Goal: Check status

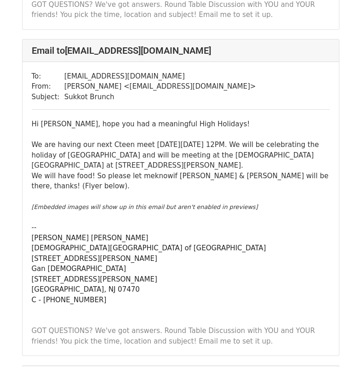
scroll to position [1654, 0]
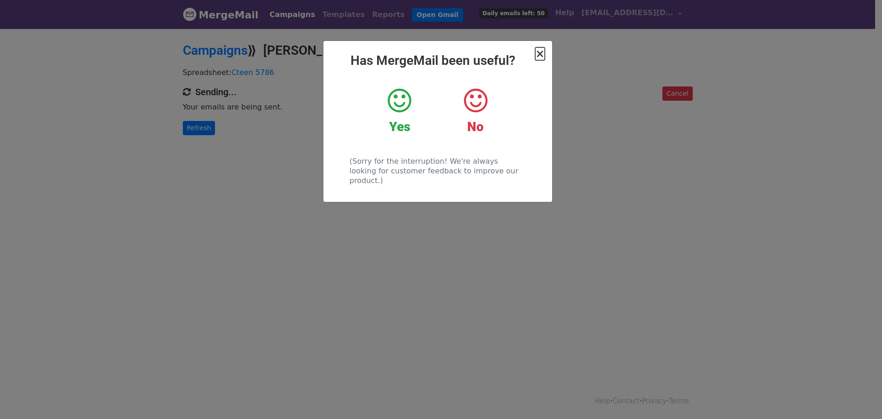
click at [542, 56] on span "×" at bounding box center [539, 53] width 9 height 13
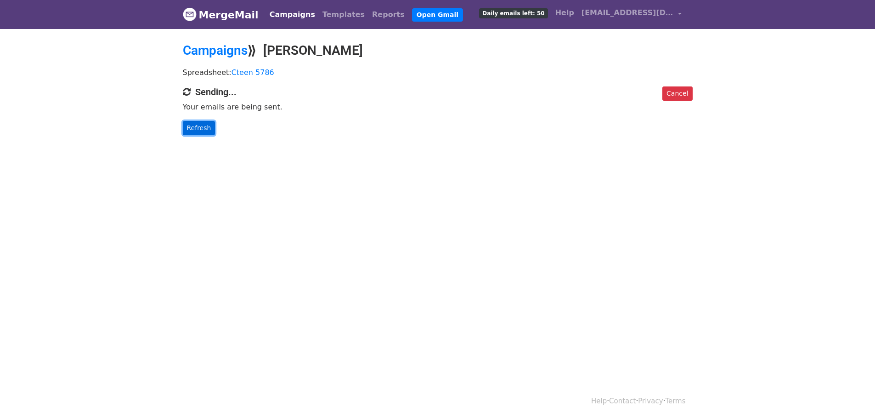
click at [201, 124] on link "Refresh" at bounding box center [199, 128] width 33 height 14
